Goal: Information Seeking & Learning: Learn about a topic

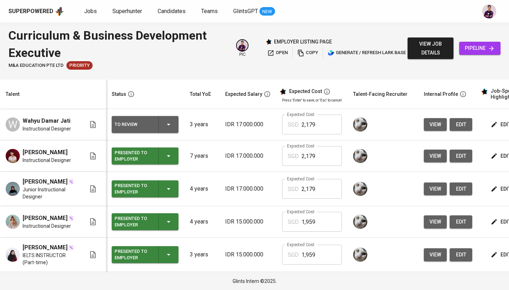
scroll to position [0, 64]
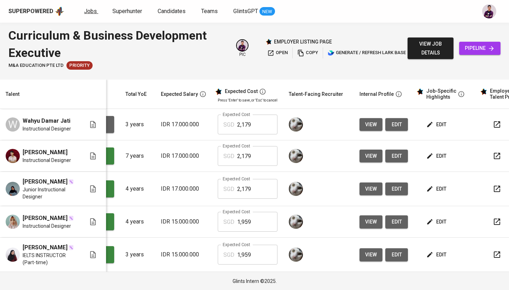
click at [86, 7] on link "Jobs" at bounding box center [91, 11] width 14 height 9
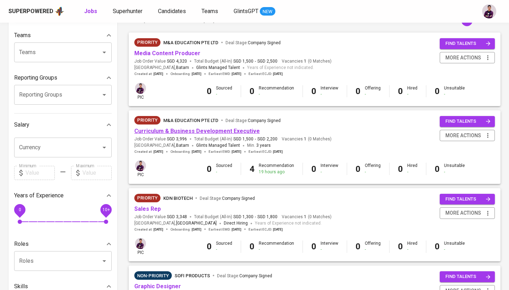
scroll to position [72, 0]
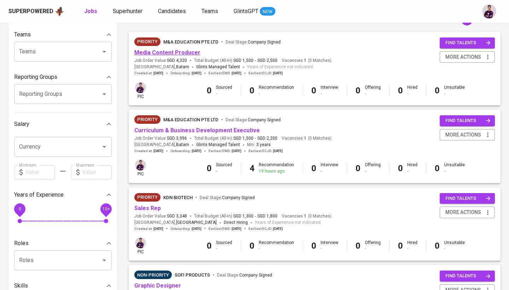
click at [171, 53] on link "Media Content Producer" at bounding box center [167, 52] width 66 height 7
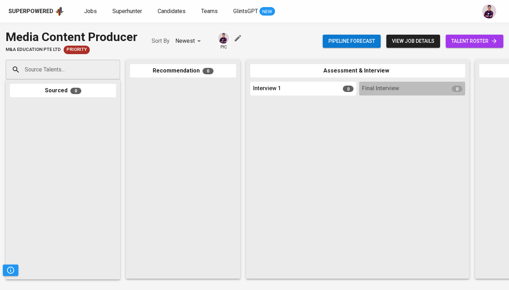
click at [487, 35] on link "talent roster" at bounding box center [474, 41] width 58 height 13
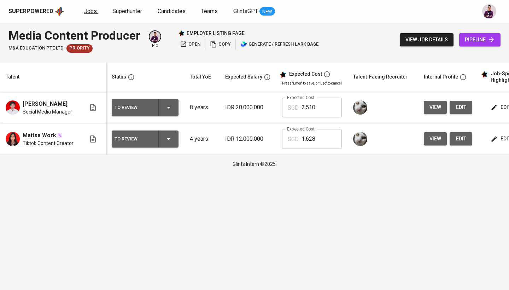
click at [88, 13] on span "Jobs" at bounding box center [90, 11] width 13 height 7
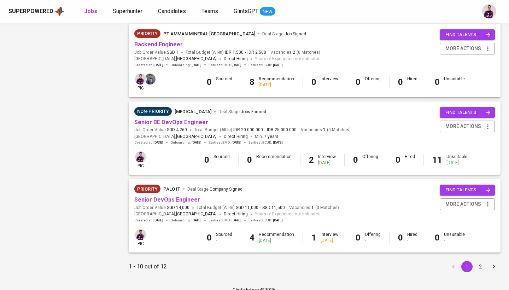
scroll to position [623, 0]
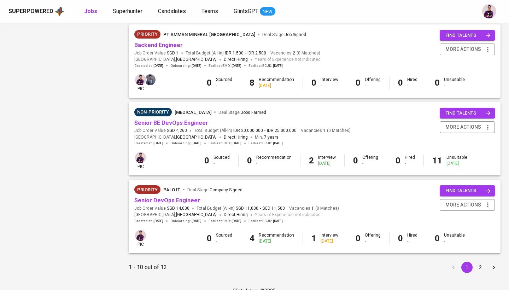
click at [480, 261] on button "2" at bounding box center [479, 266] width 11 height 11
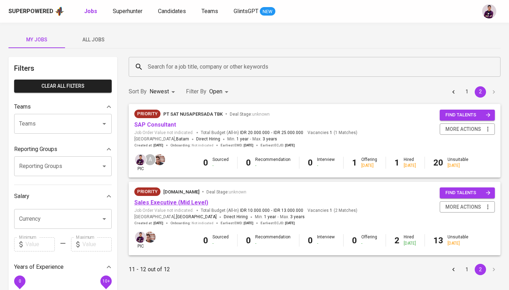
click at [194, 203] on link "Sales Executive (Mid Level)" at bounding box center [171, 202] width 74 height 7
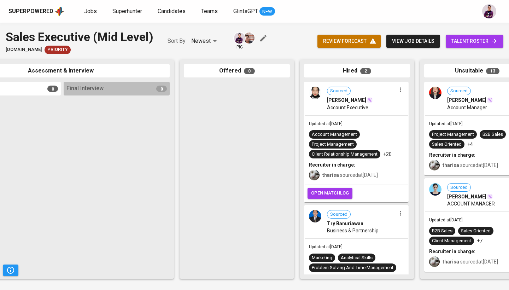
scroll to position [0, 332]
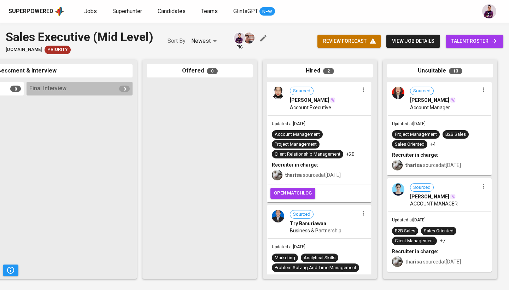
click at [307, 195] on span "open matchlog" at bounding box center [293, 193] width 38 height 8
